Goal: Task Accomplishment & Management: Use online tool/utility

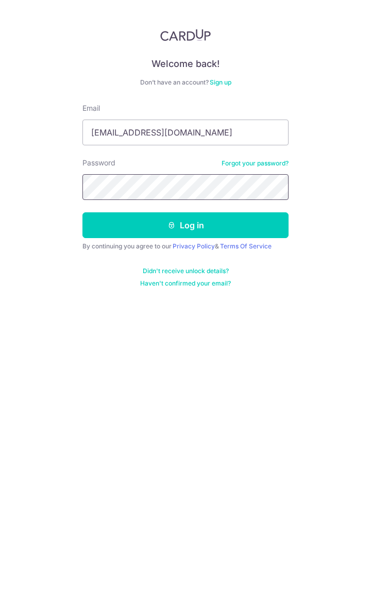
click at [82, 212] on button "Log in" at bounding box center [185, 225] width 206 height 26
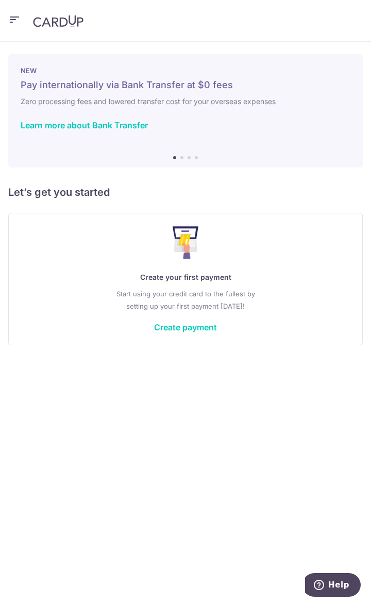
click at [187, 327] on link "Create payment" at bounding box center [185, 327] width 63 height 10
